Goal: Information Seeking & Learning: Learn about a topic

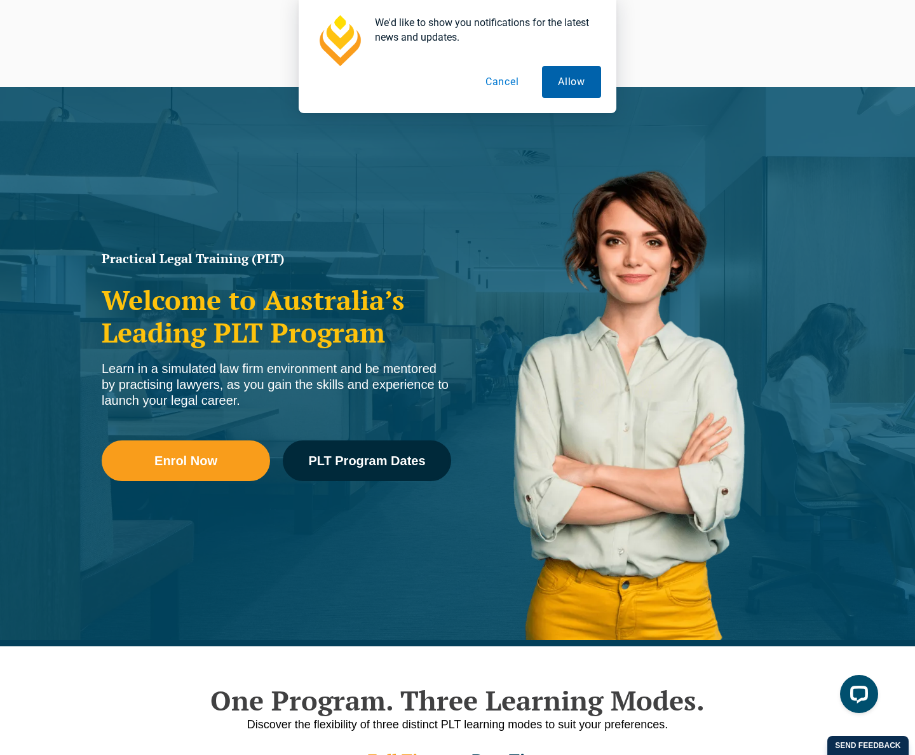
click at [567, 80] on button "Allow" at bounding box center [571, 82] width 59 height 32
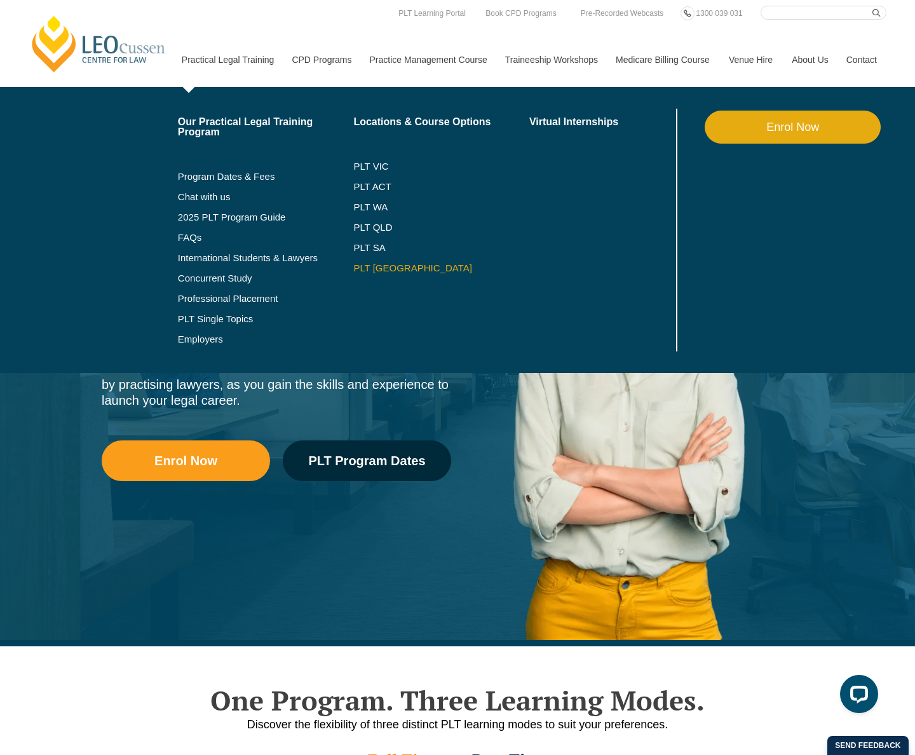
click at [387, 266] on link "PLT [GEOGRAPHIC_DATA]" at bounding box center [441, 268] width 176 height 10
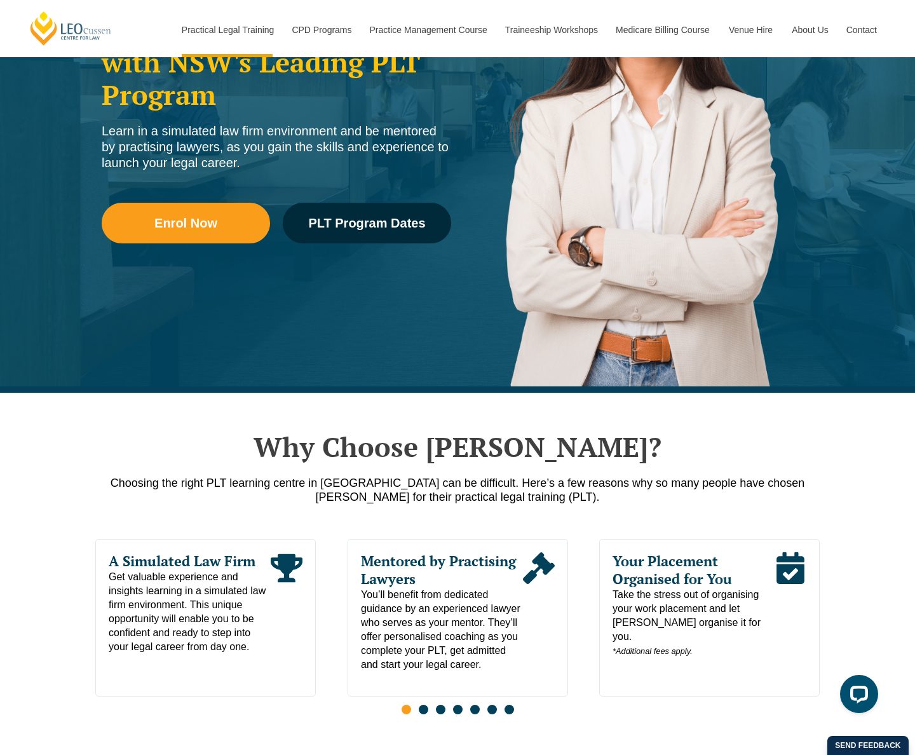
scroll to position [254, 0]
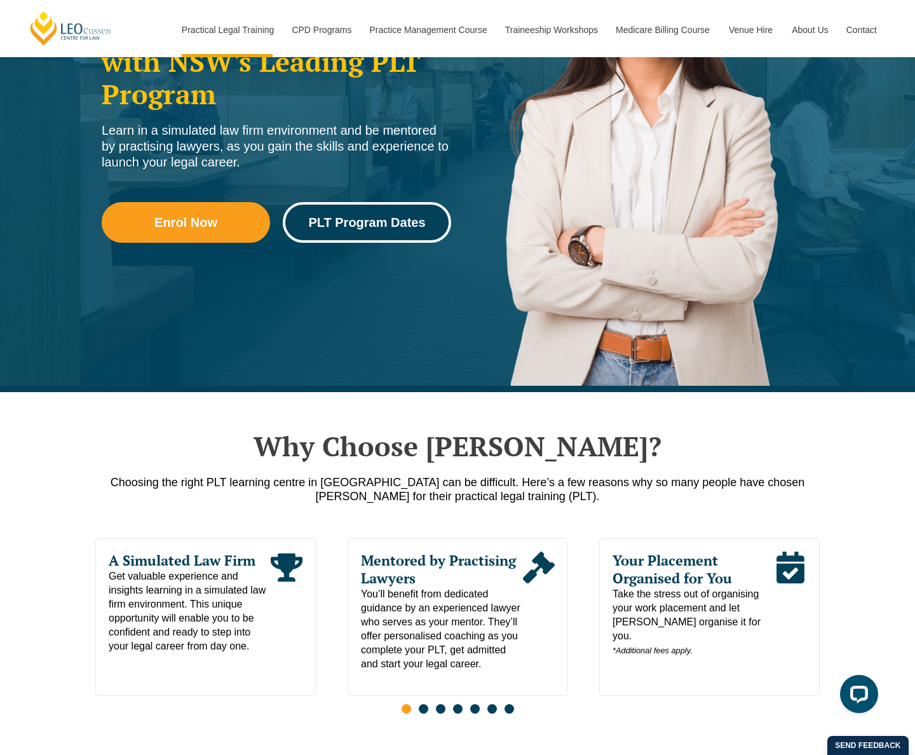
click at [341, 213] on link "PLT Program Dates" at bounding box center [367, 222] width 168 height 41
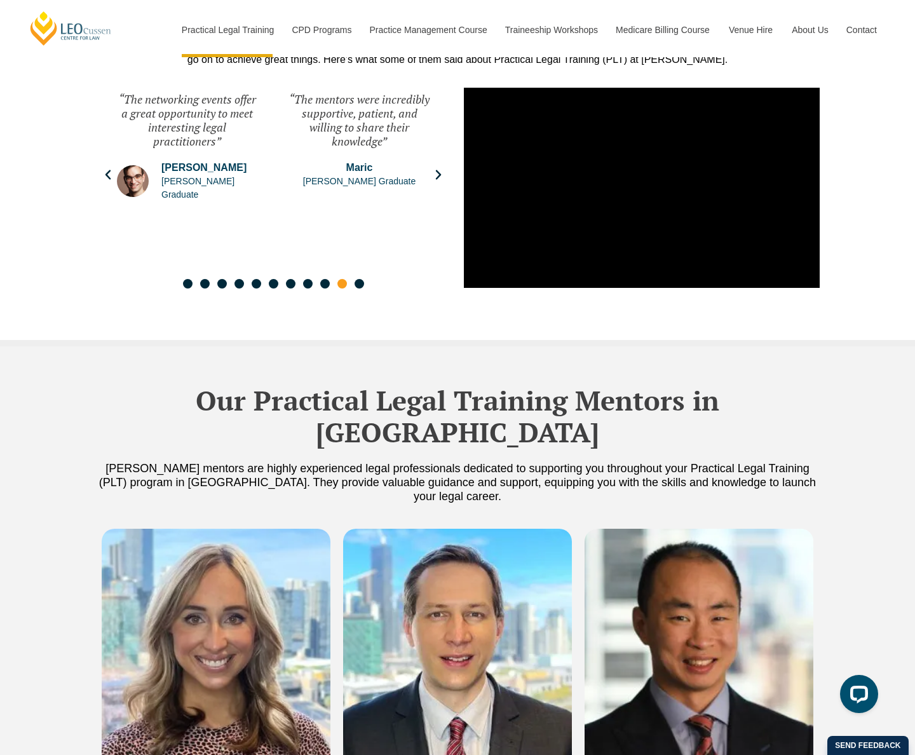
scroll to position [3293, 0]
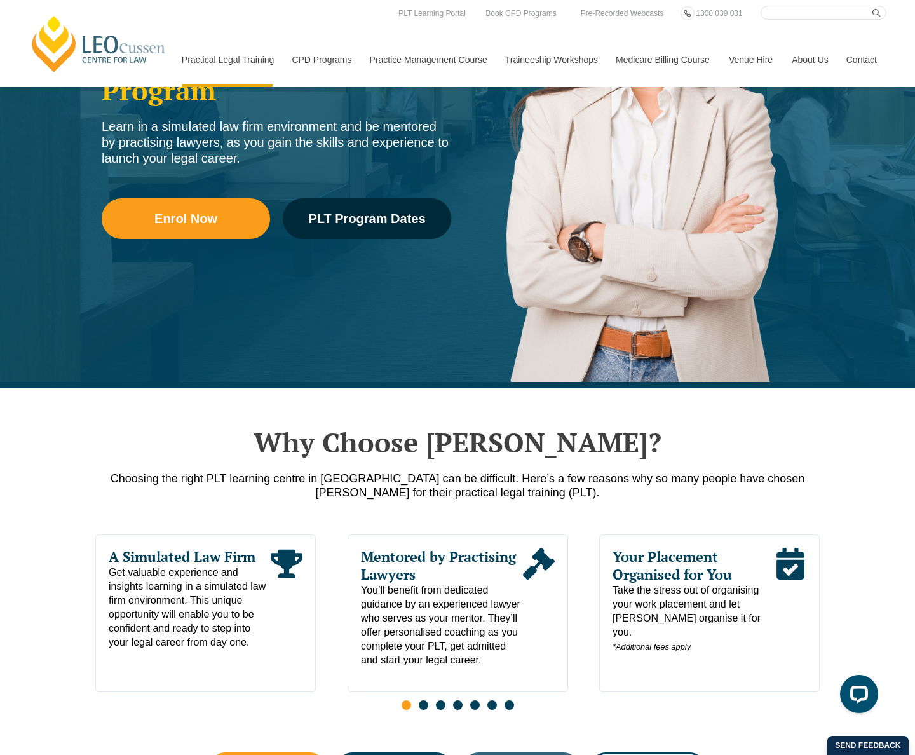
scroll to position [254, 0]
